Goal: Information Seeking & Learning: Check status

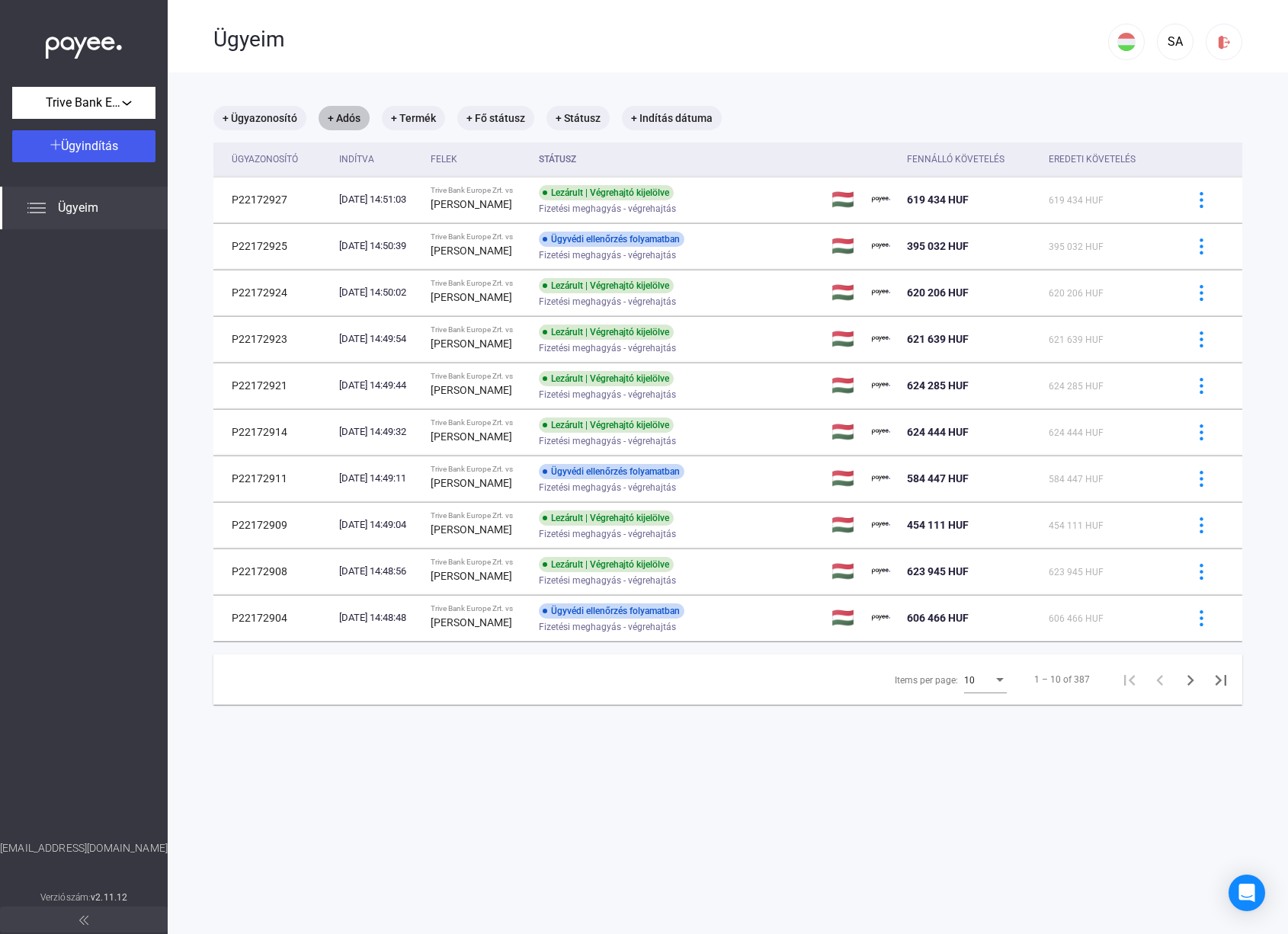
click at [349, 116] on mat-chip "+ Adós" at bounding box center [344, 117] width 51 height 24
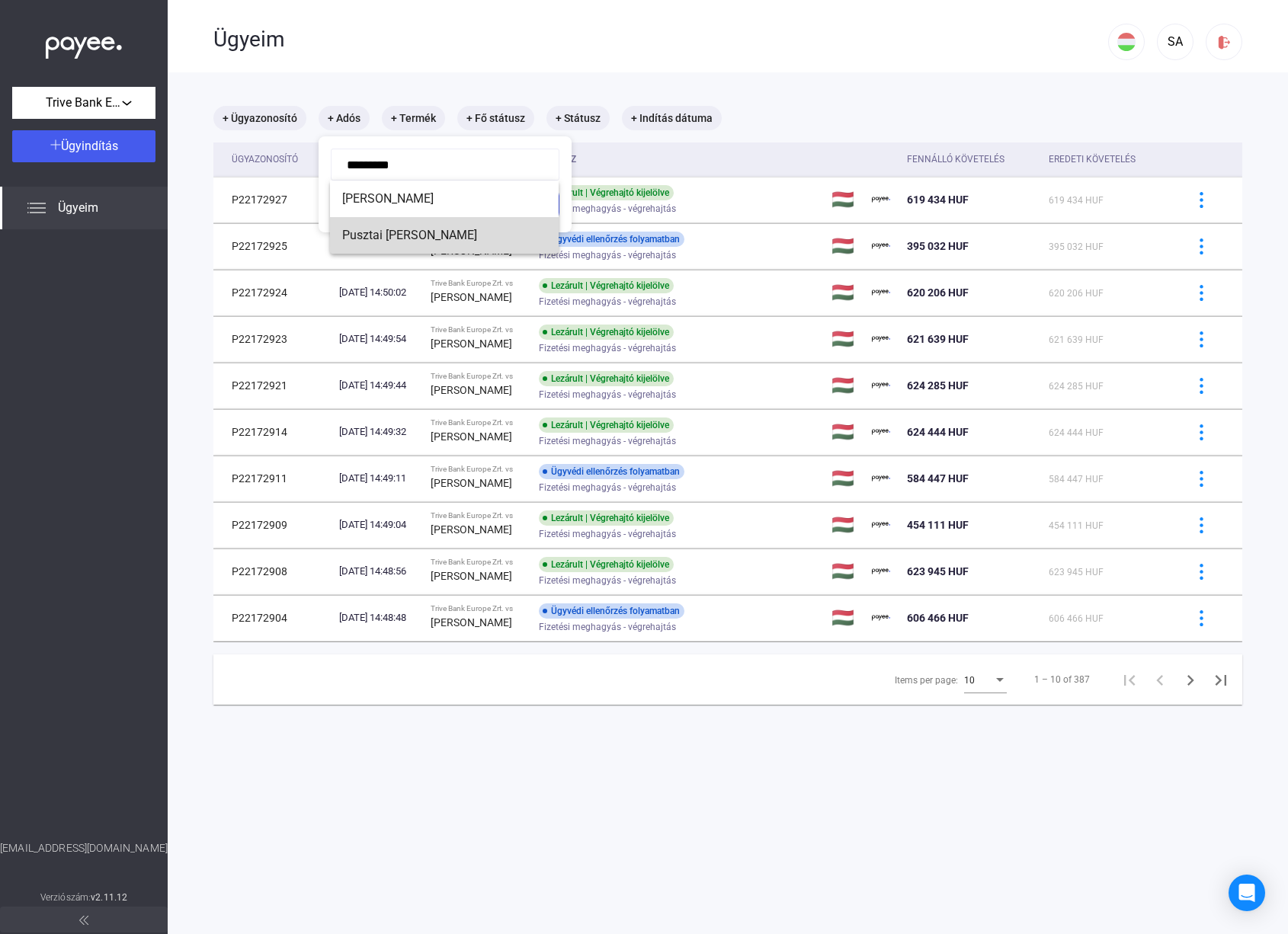
click at [417, 233] on span "Pusztai [PERSON_NAME]" at bounding box center [444, 236] width 204 height 18
type input "**********"
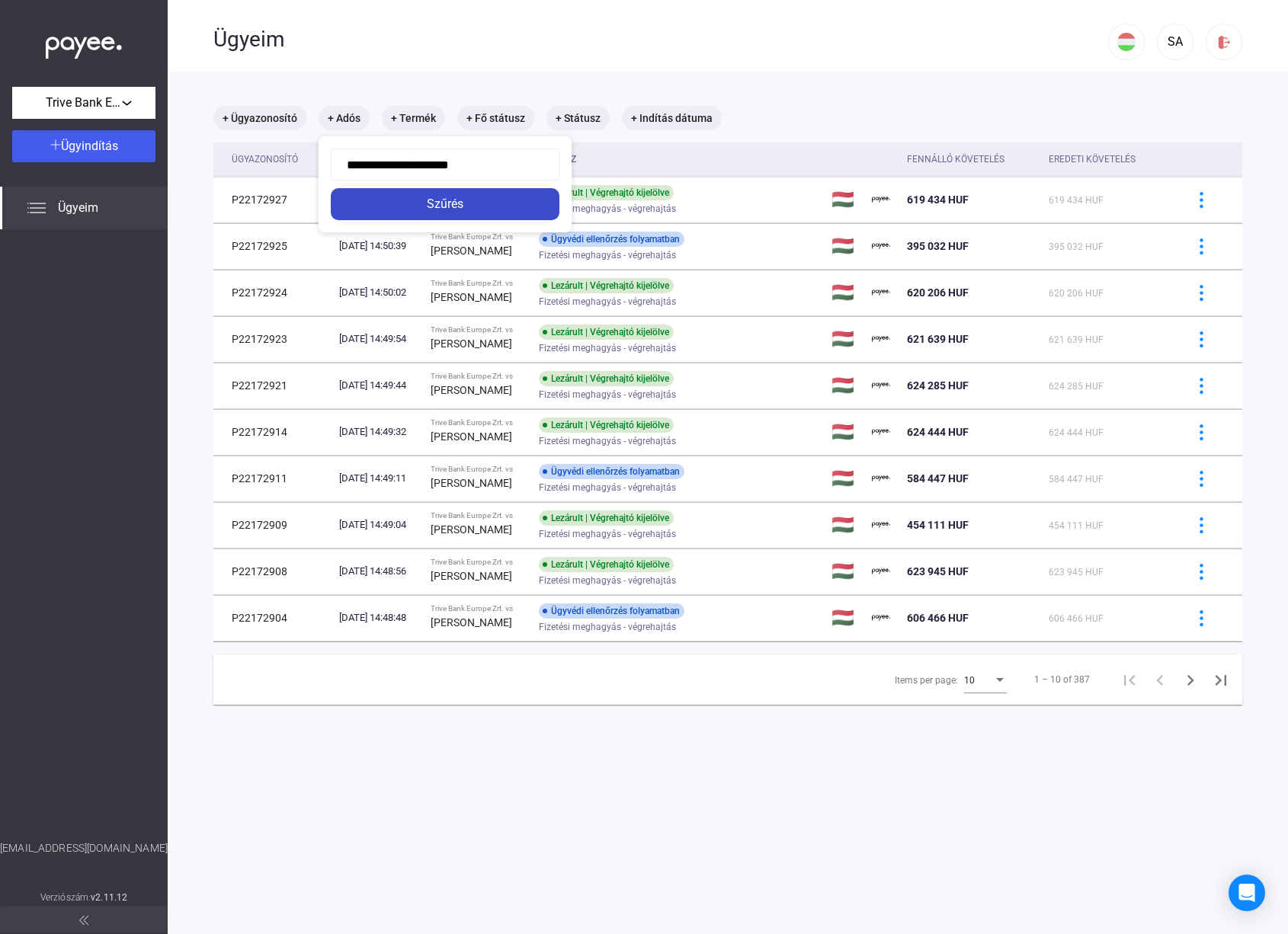
click at [432, 206] on div "Szűrés" at bounding box center [444, 204] width 219 height 18
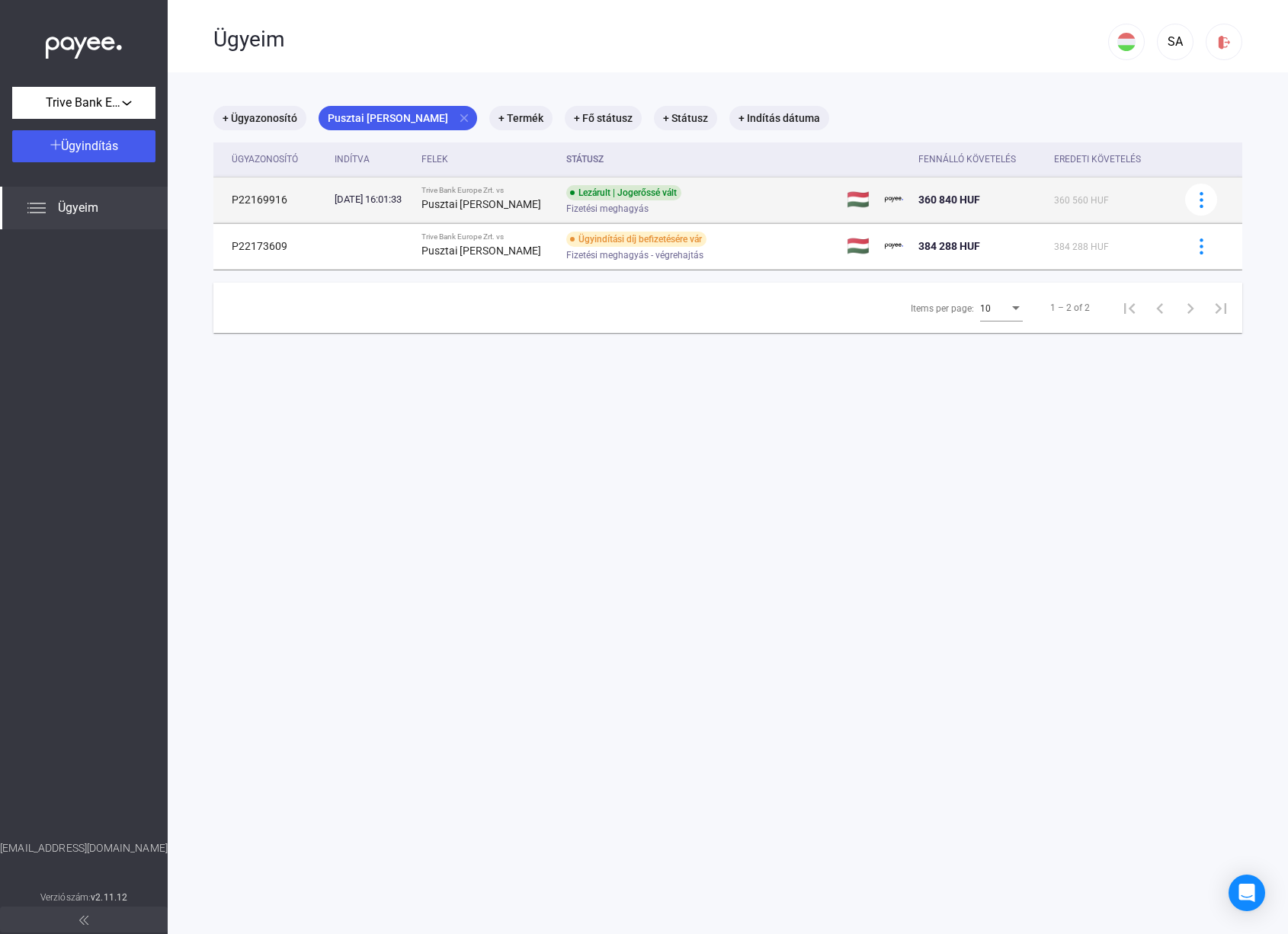
click at [401, 201] on div "[DATE] 16:01:33" at bounding box center [372, 199] width 74 height 15
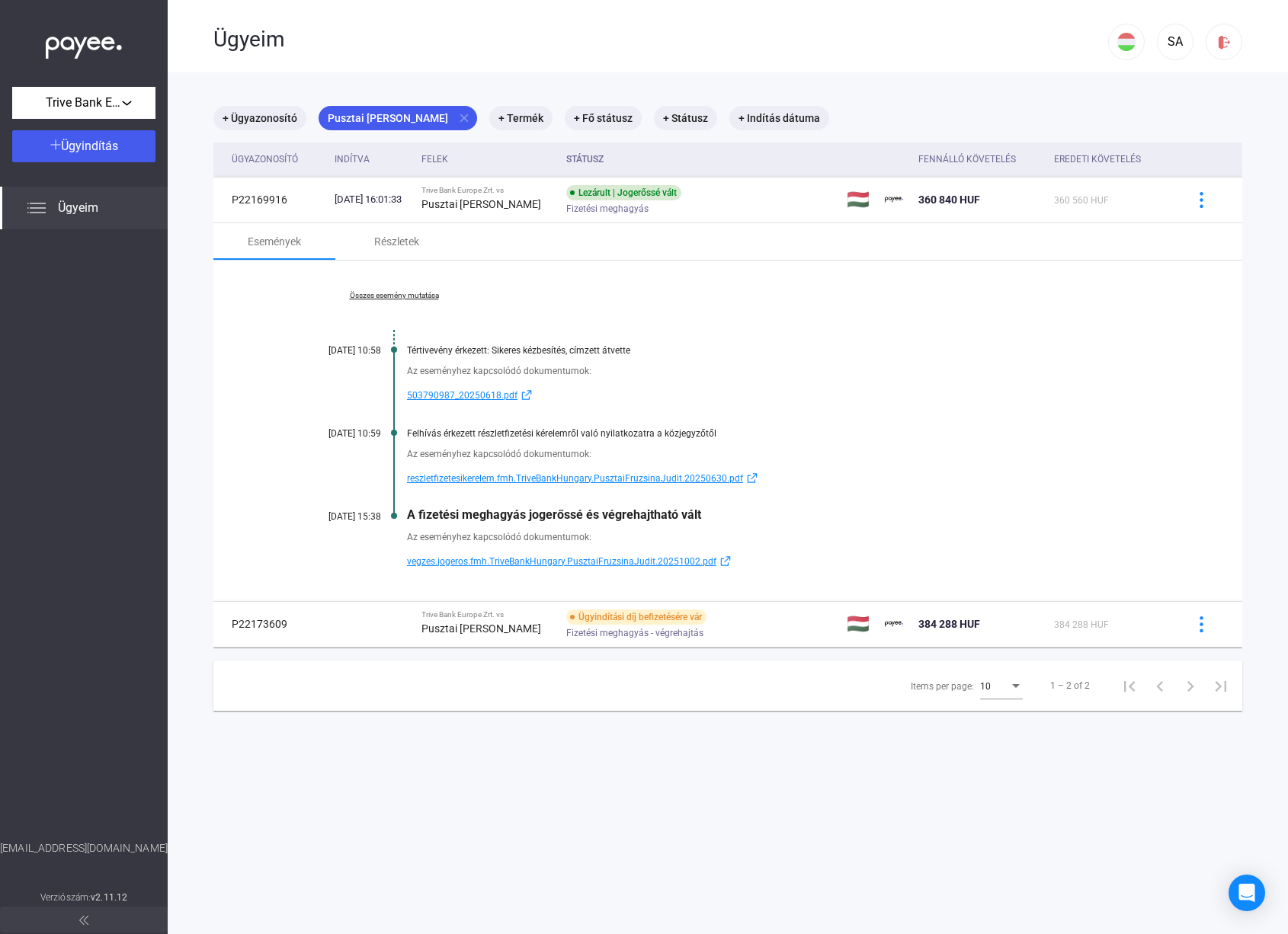
click at [454, 475] on span "reszletfizetesikerelem.fmh.TriveBankHungary.PusztaiFruzsinaJudit.20250630.pdf" at bounding box center [574, 478] width 336 height 18
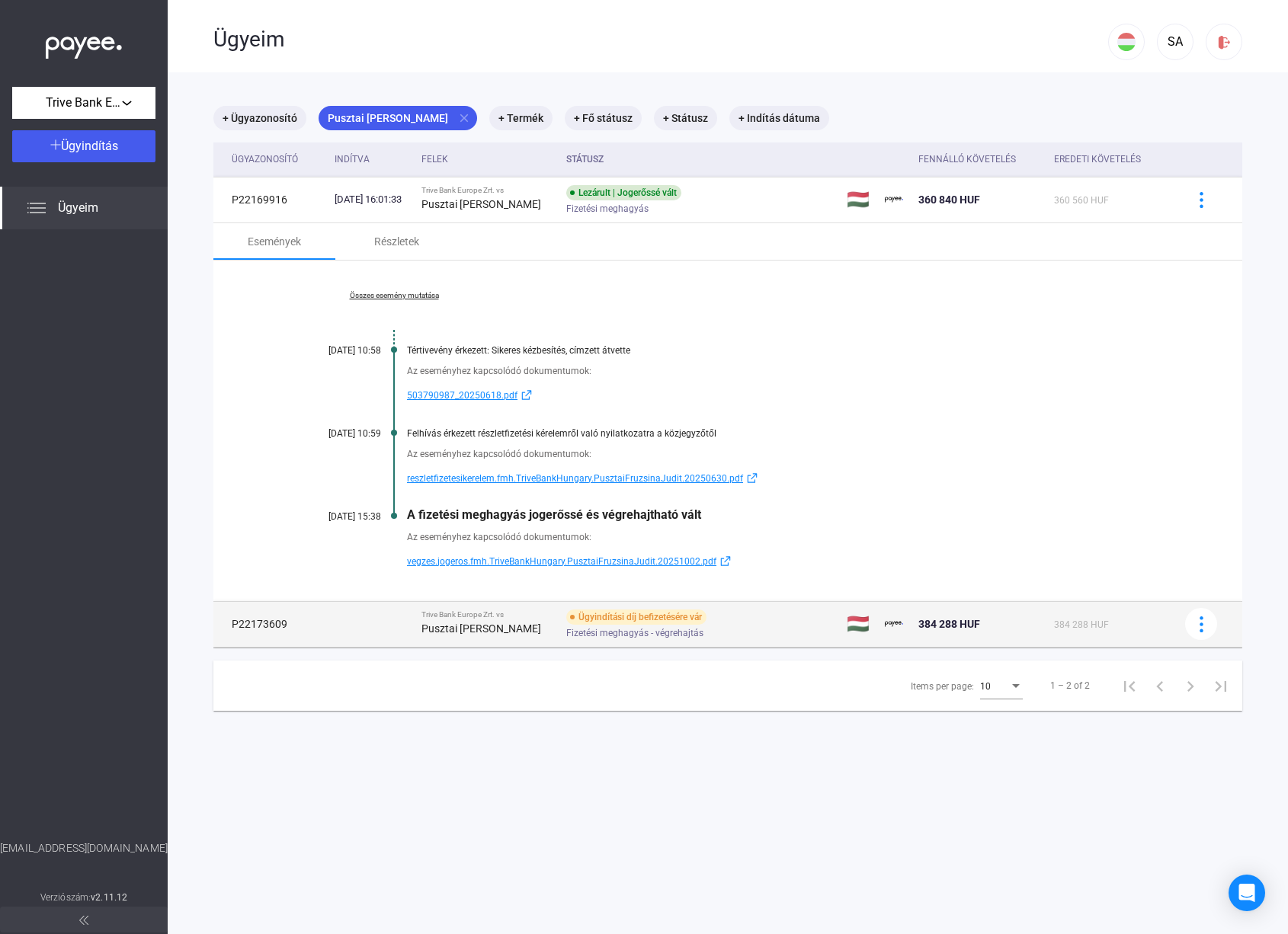
click at [495, 625] on strong "Pusztai [PERSON_NAME]" at bounding box center [482, 629] width 120 height 13
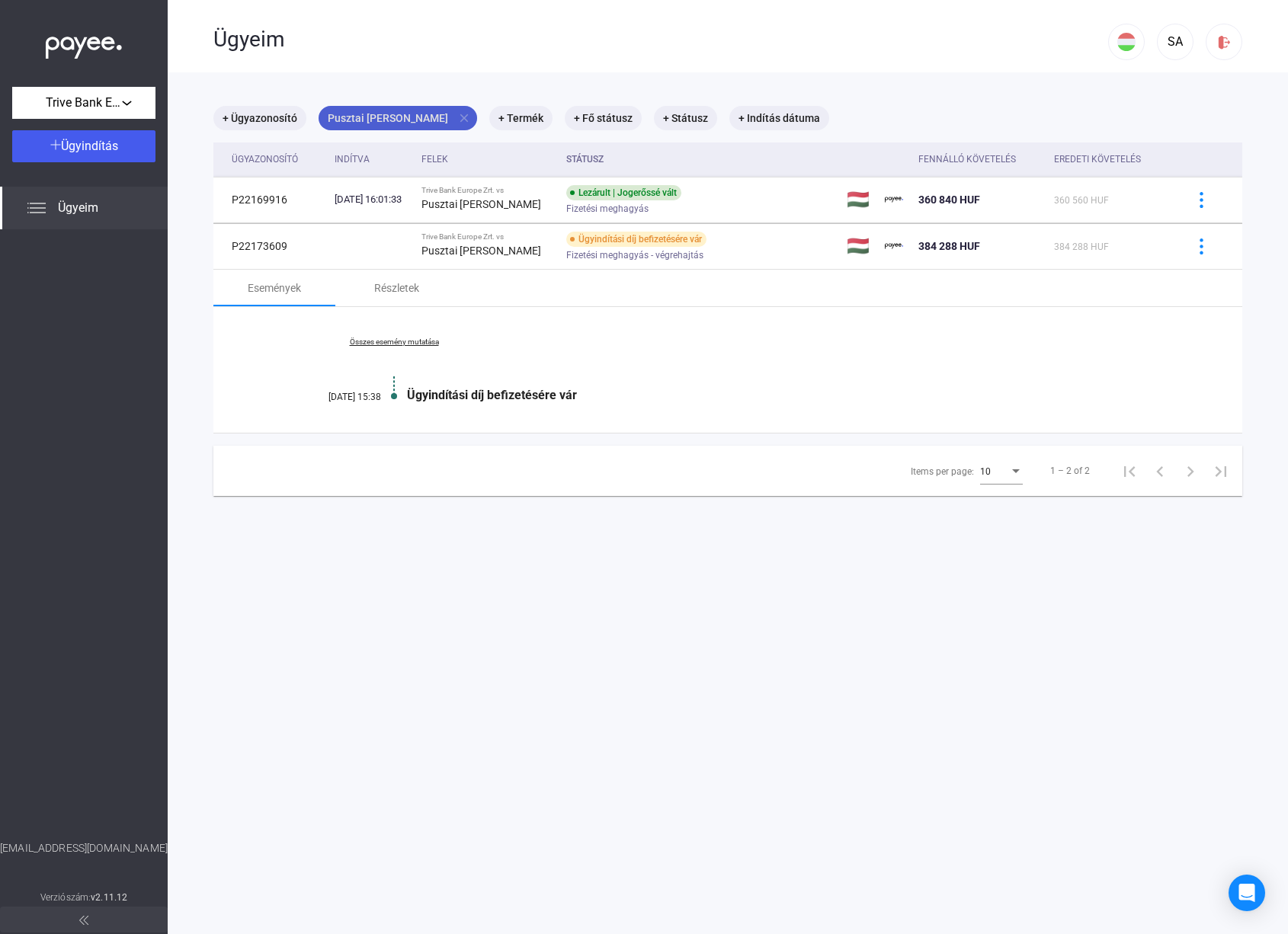
click at [458, 118] on mat-icon "close" at bounding box center [464, 117] width 13 height 13
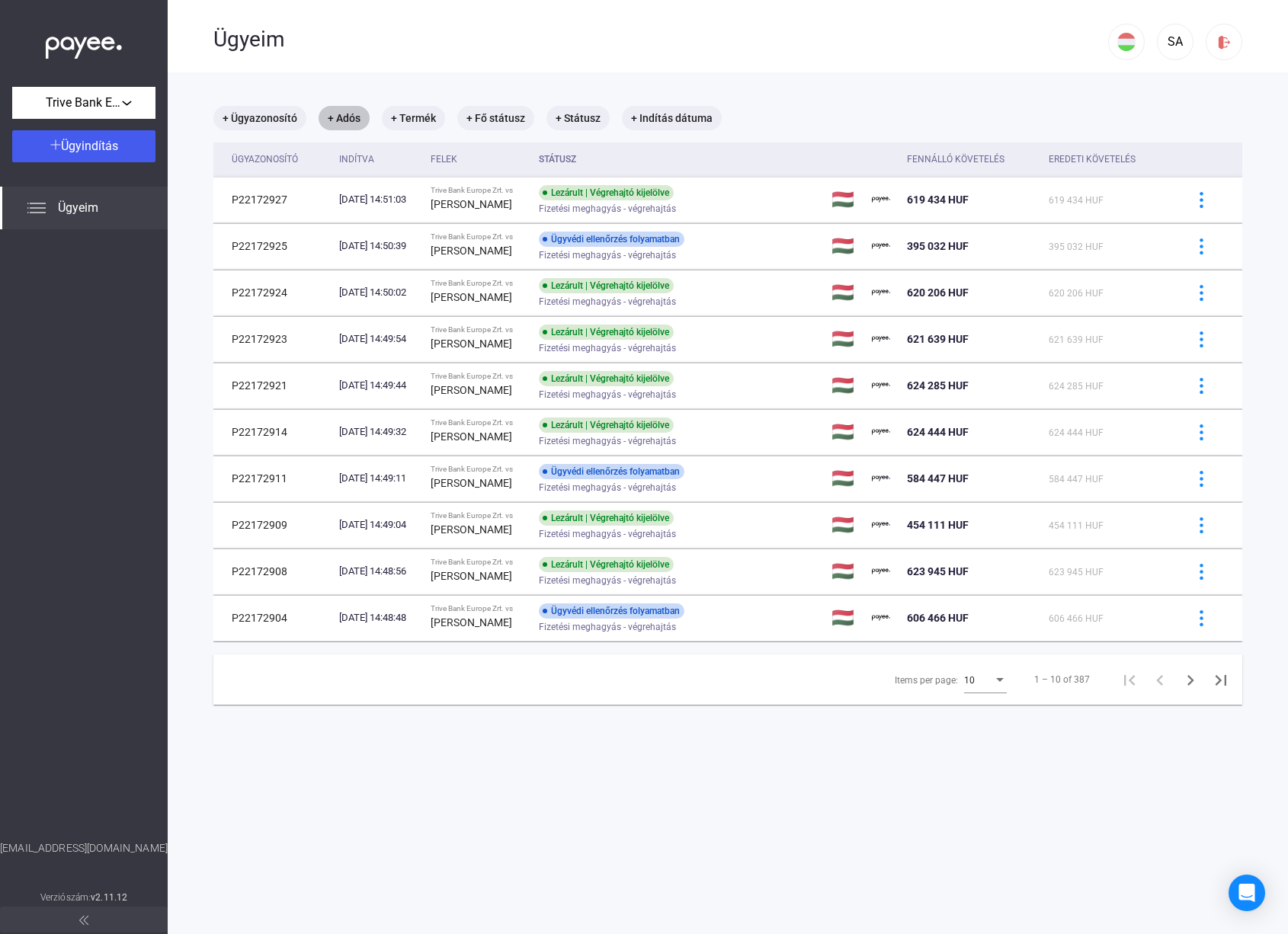
click at [340, 116] on mat-chip "+ Adós" at bounding box center [344, 117] width 51 height 24
type input "********"
click button "Szűrés" at bounding box center [444, 204] width 228 height 32
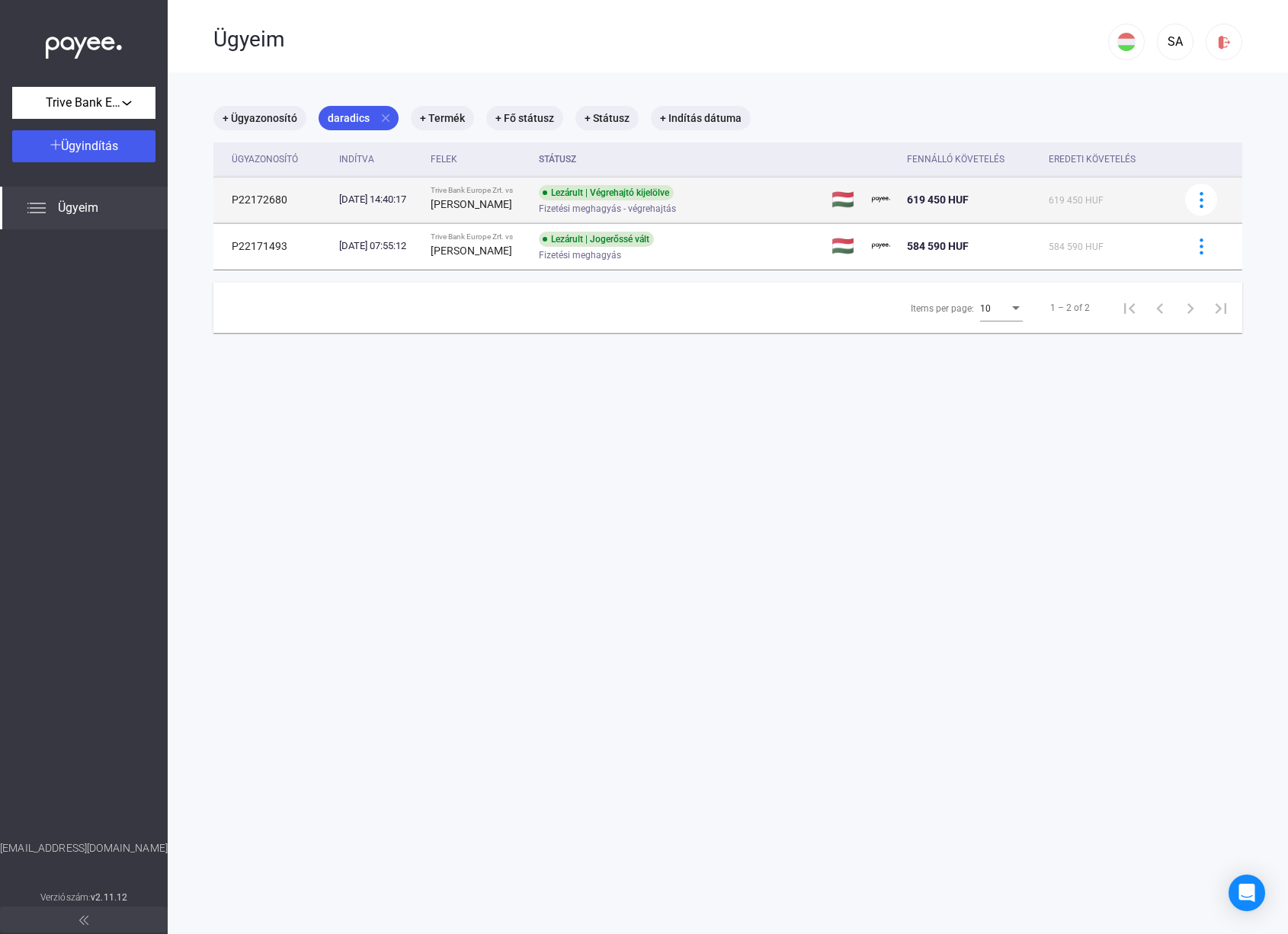
click at [424, 210] on td "[DATE] 14:40:17" at bounding box center [378, 199] width 90 height 46
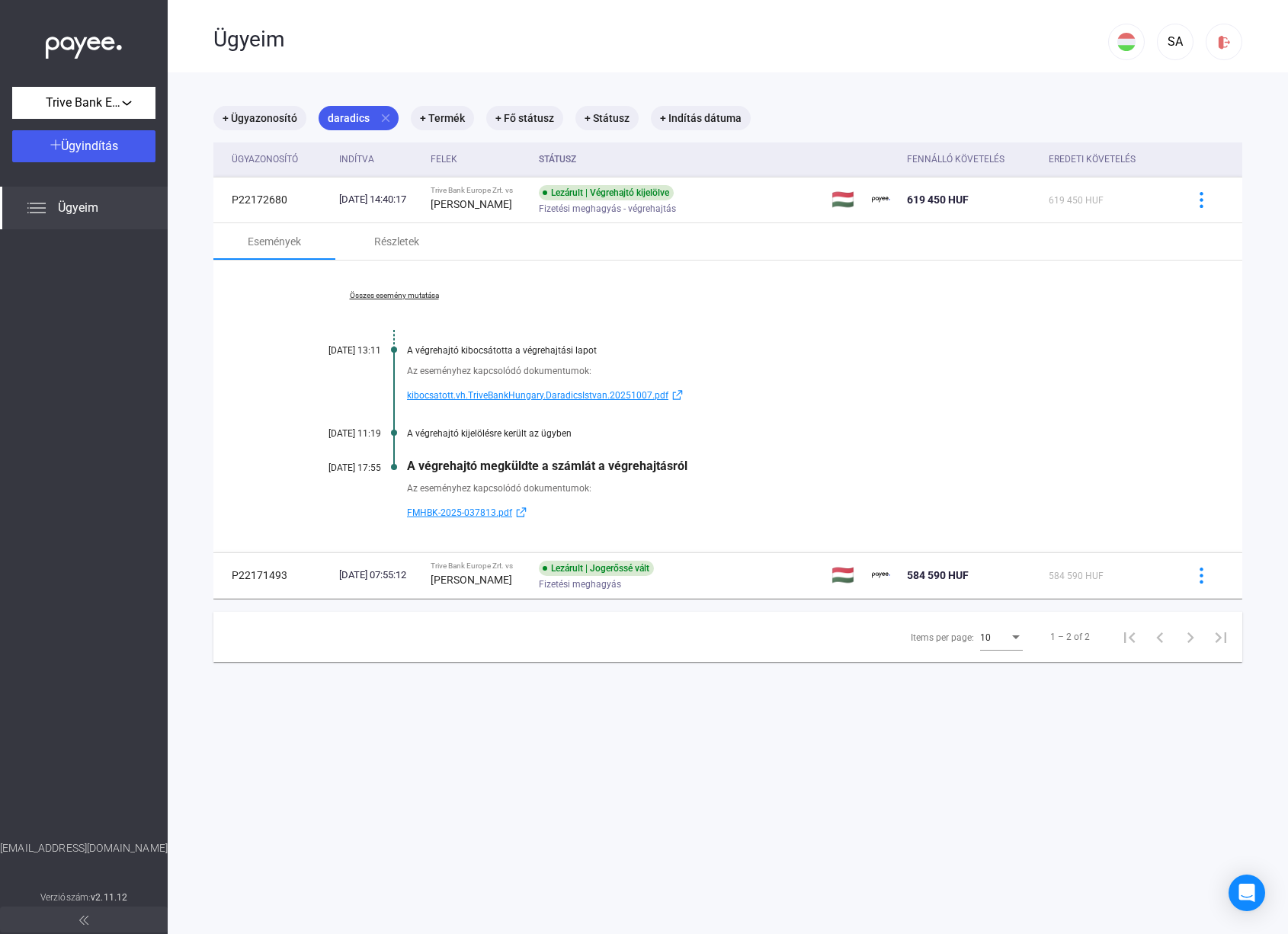
click at [383, 288] on div "Összes esemény mutatása [DATE] 13:11 A végrehajtó kibocsátotta a végrehajtási l…" at bounding box center [727, 407] width 1029 height 292
click at [392, 296] on link "Összes esemény mutatása" at bounding box center [393, 296] width 209 height 9
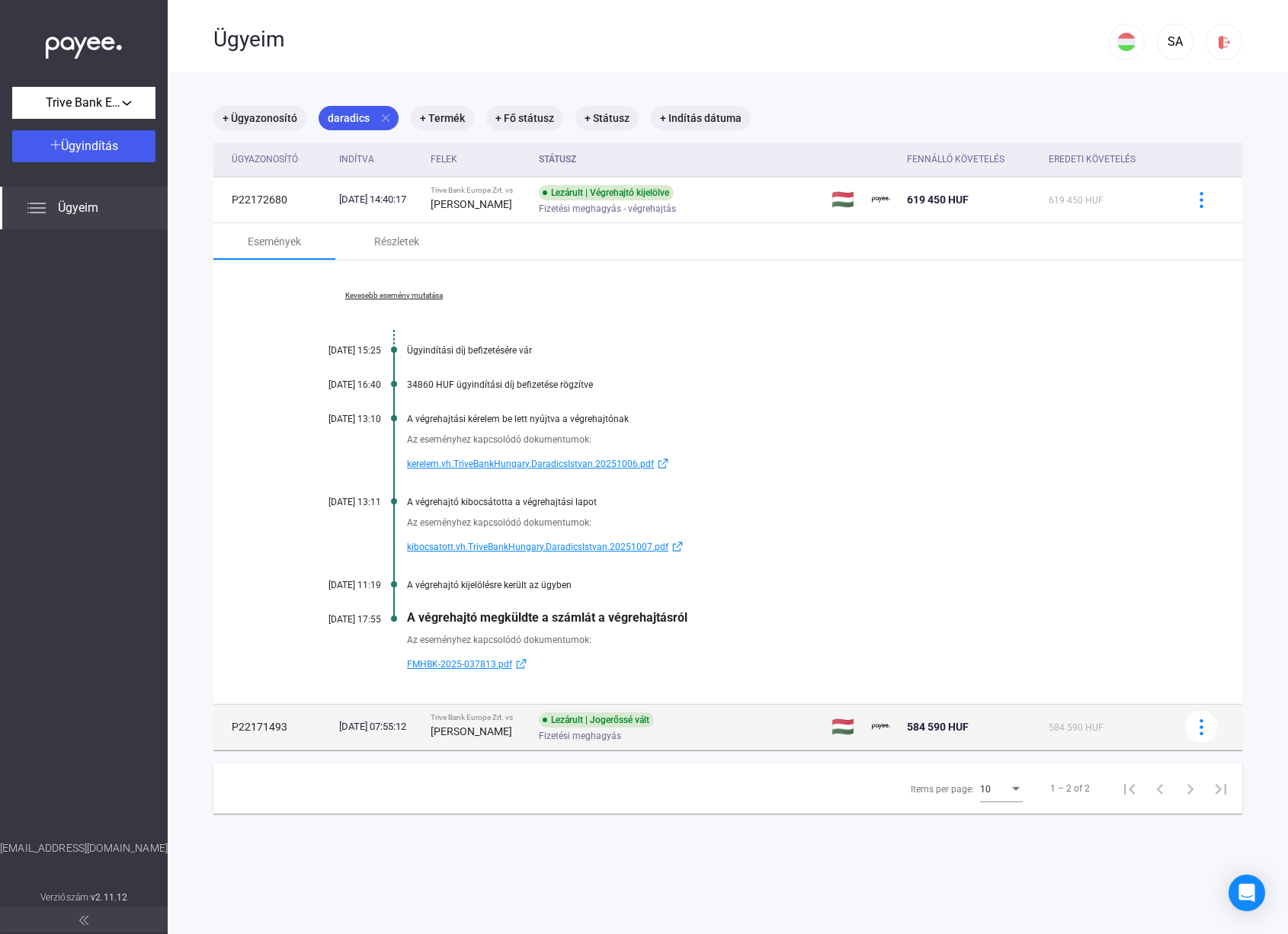
click at [478, 730] on strong "[PERSON_NAME]" at bounding box center [471, 732] width 82 height 13
